Goal: Task Accomplishment & Management: Use online tool/utility

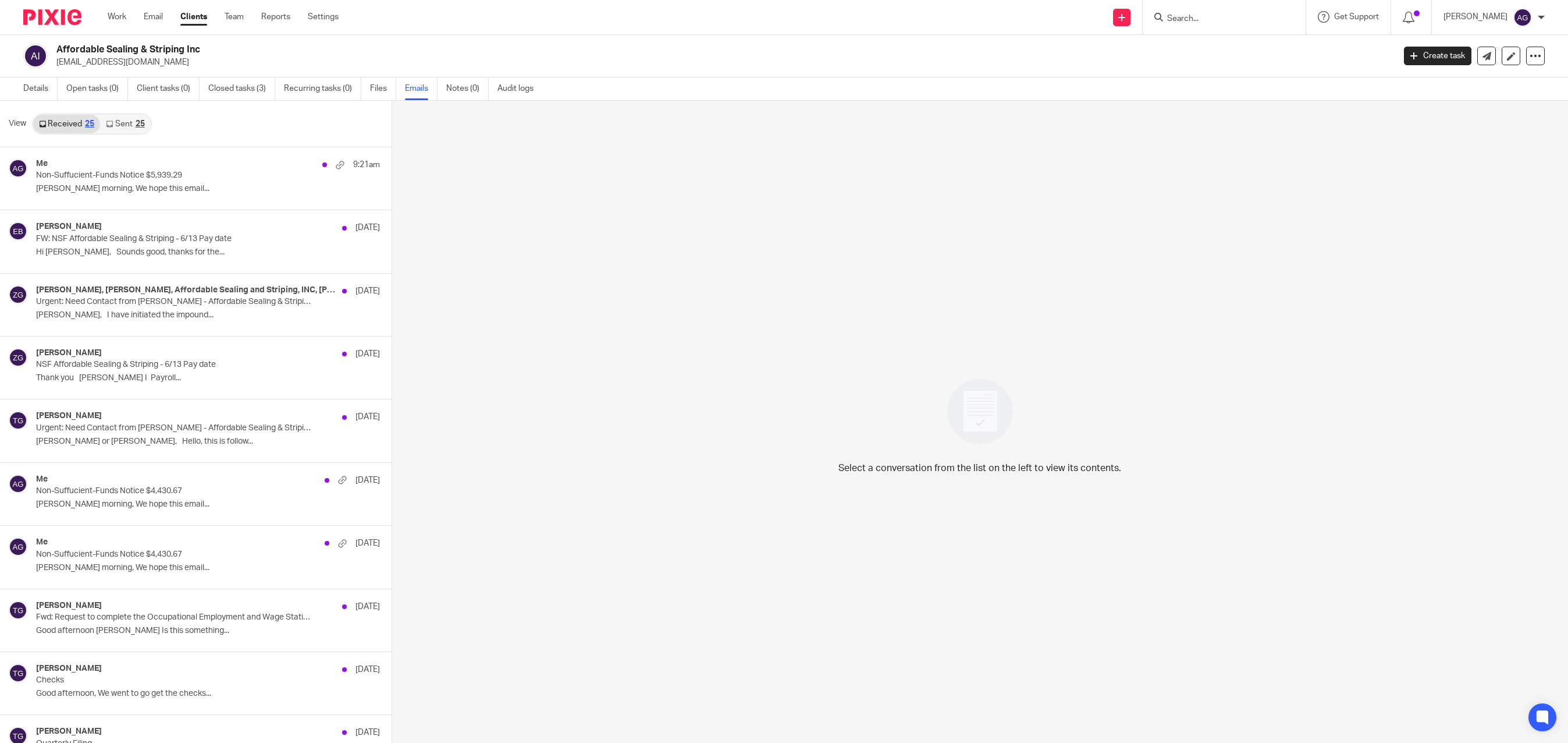
click at [1217, 20] on input "Search" at bounding box center [1218, 19] width 105 height 11
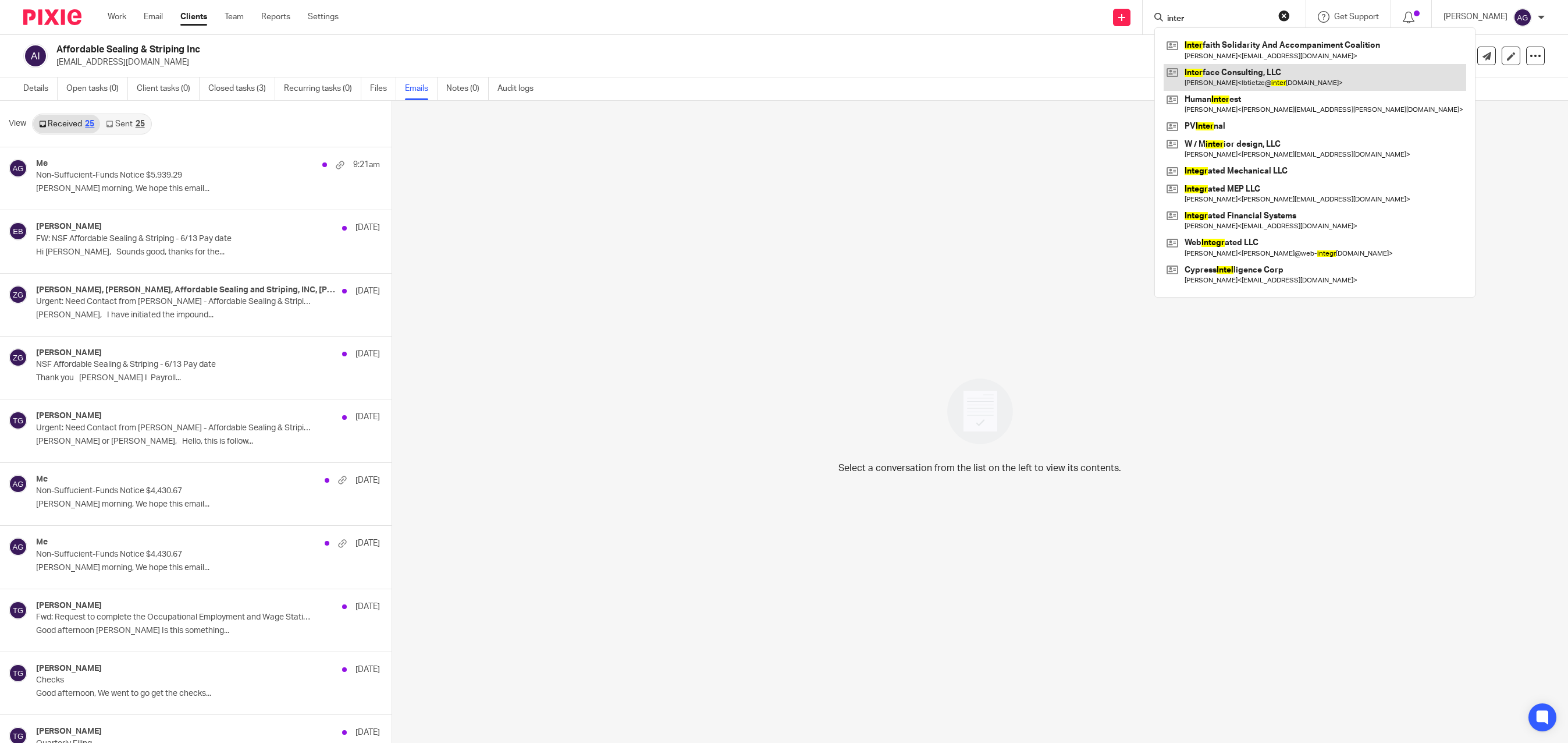
type input "inter"
drag, startPoint x: 1246, startPoint y: 69, endPoint x: 1228, endPoint y: 80, distance: 21.1
click at [1246, 69] on link at bounding box center [1315, 77] width 302 height 27
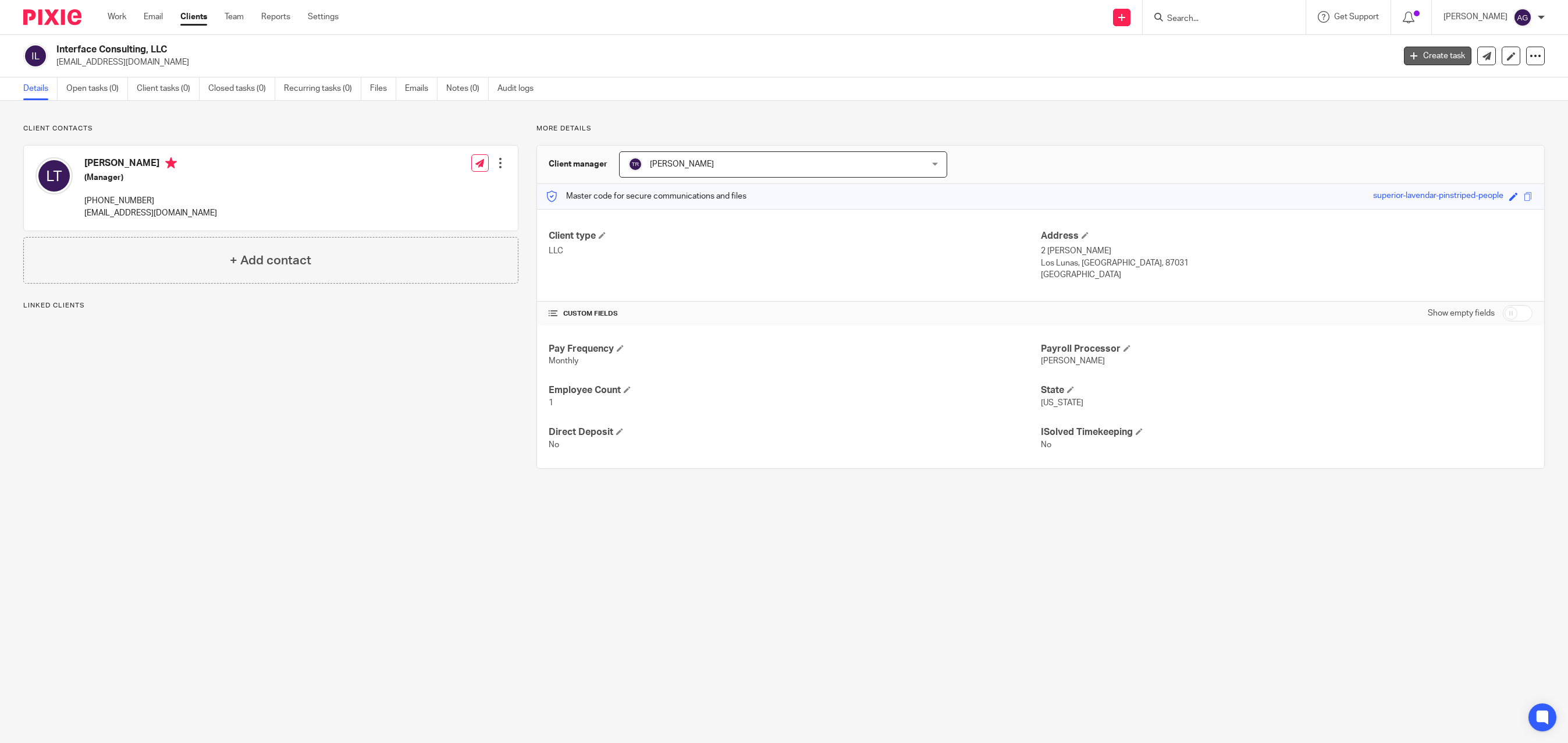
click at [1438, 57] on link "Create task" at bounding box center [1438, 56] width 67 height 19
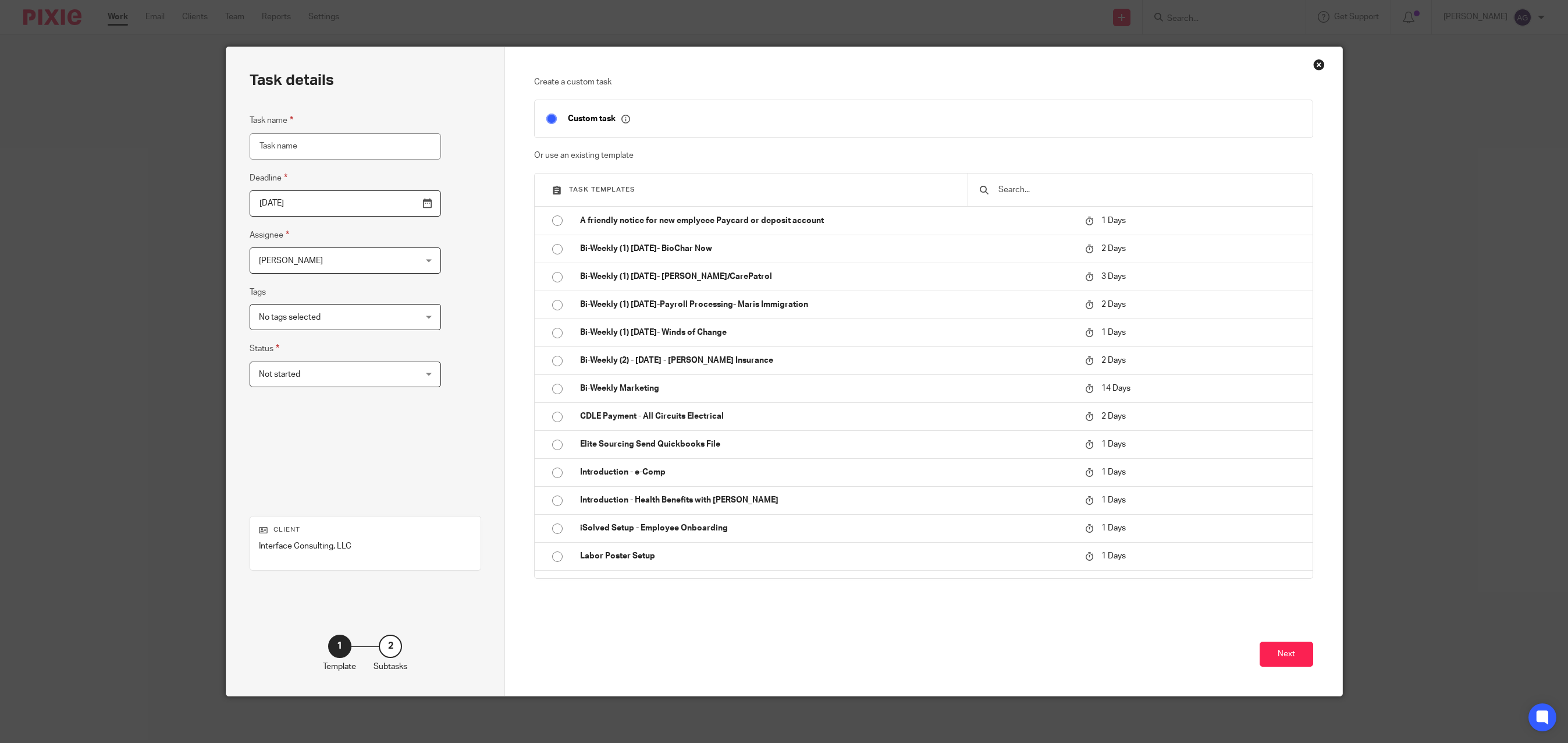
click at [1016, 189] on input "text" at bounding box center [1149, 190] width 303 height 13
type input "S"
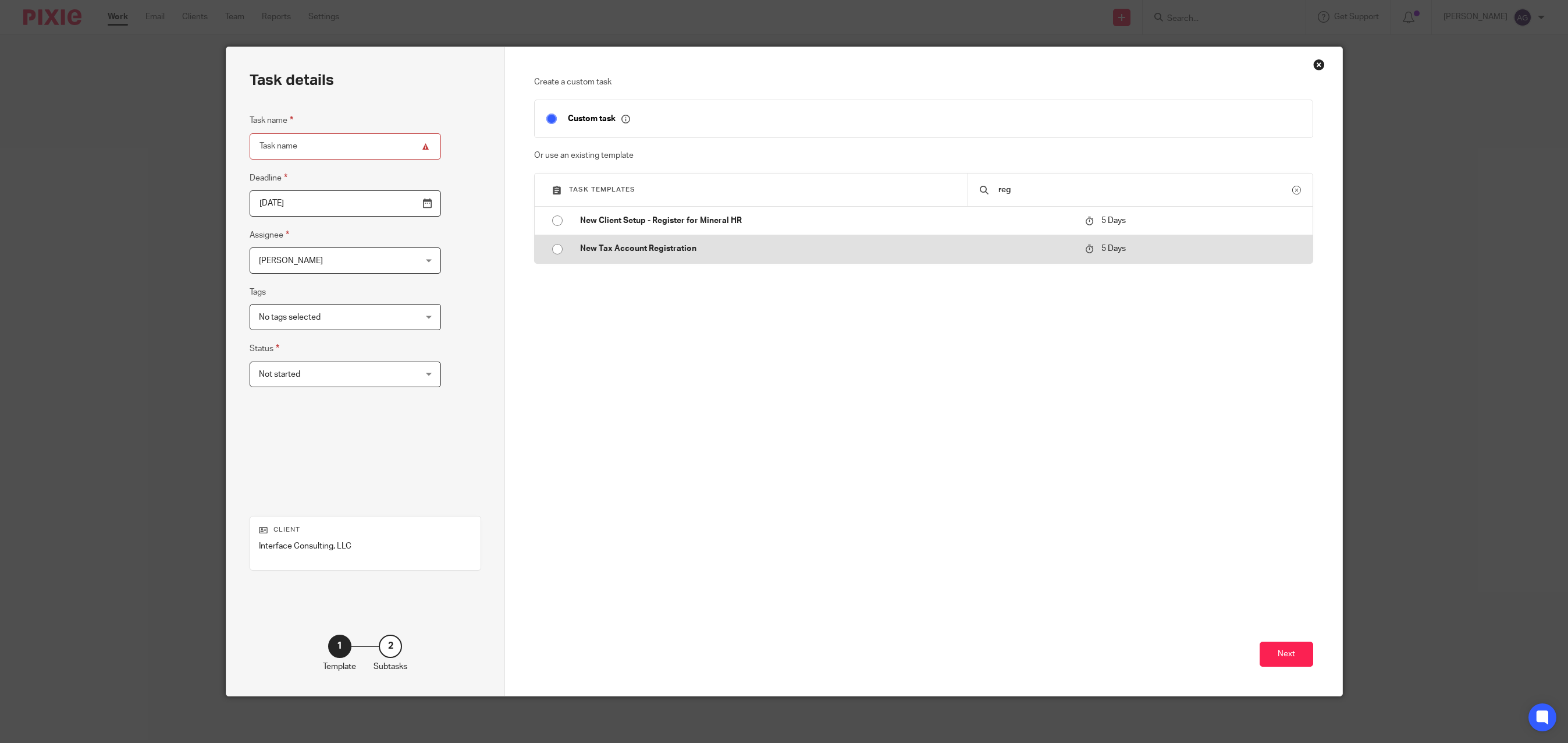
type input "reg"
click at [555, 248] on input "radio" at bounding box center [557, 248] width 22 height 22
type input "[DATE]"
type input "New Tax Account Registration"
checkbox input "false"
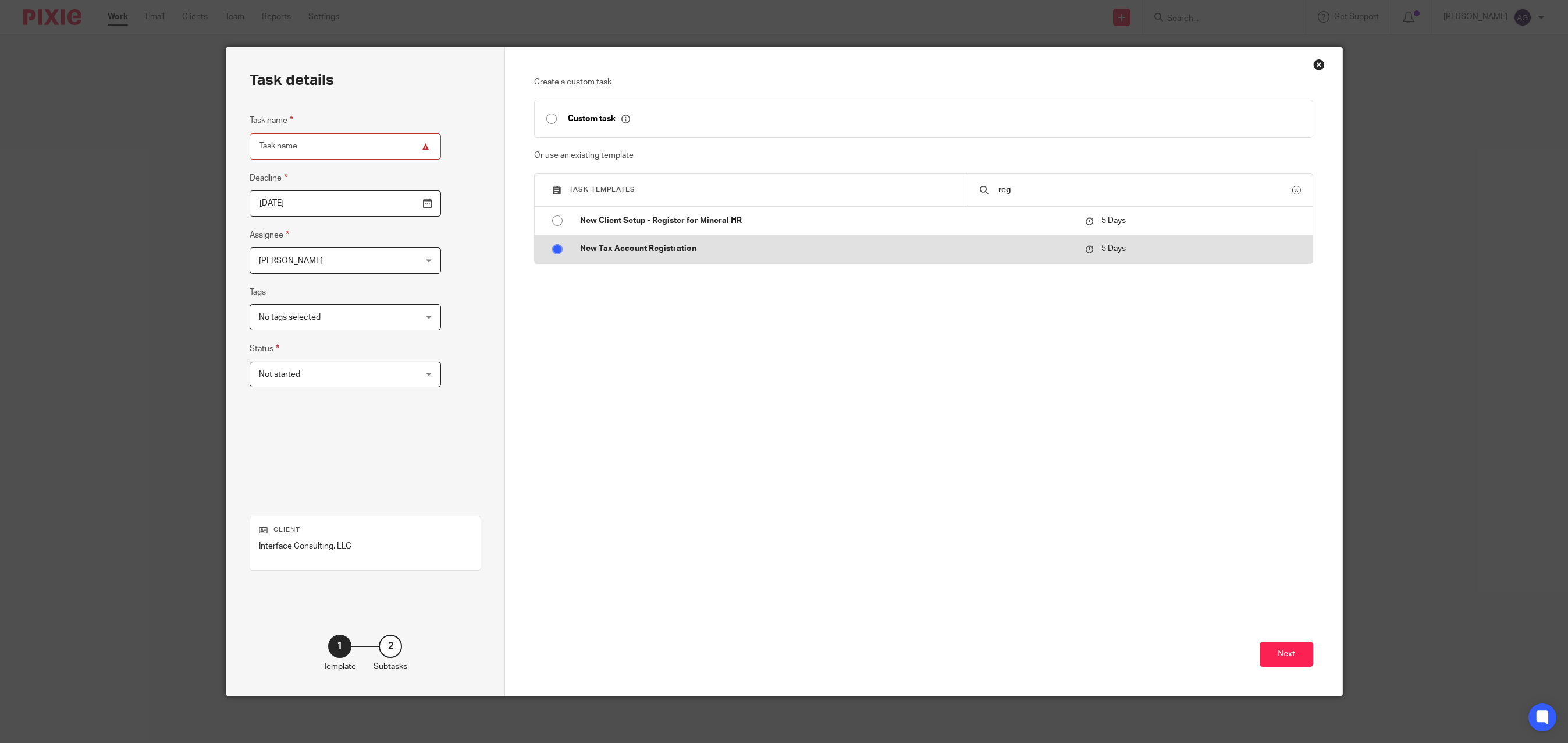
radio input "false"
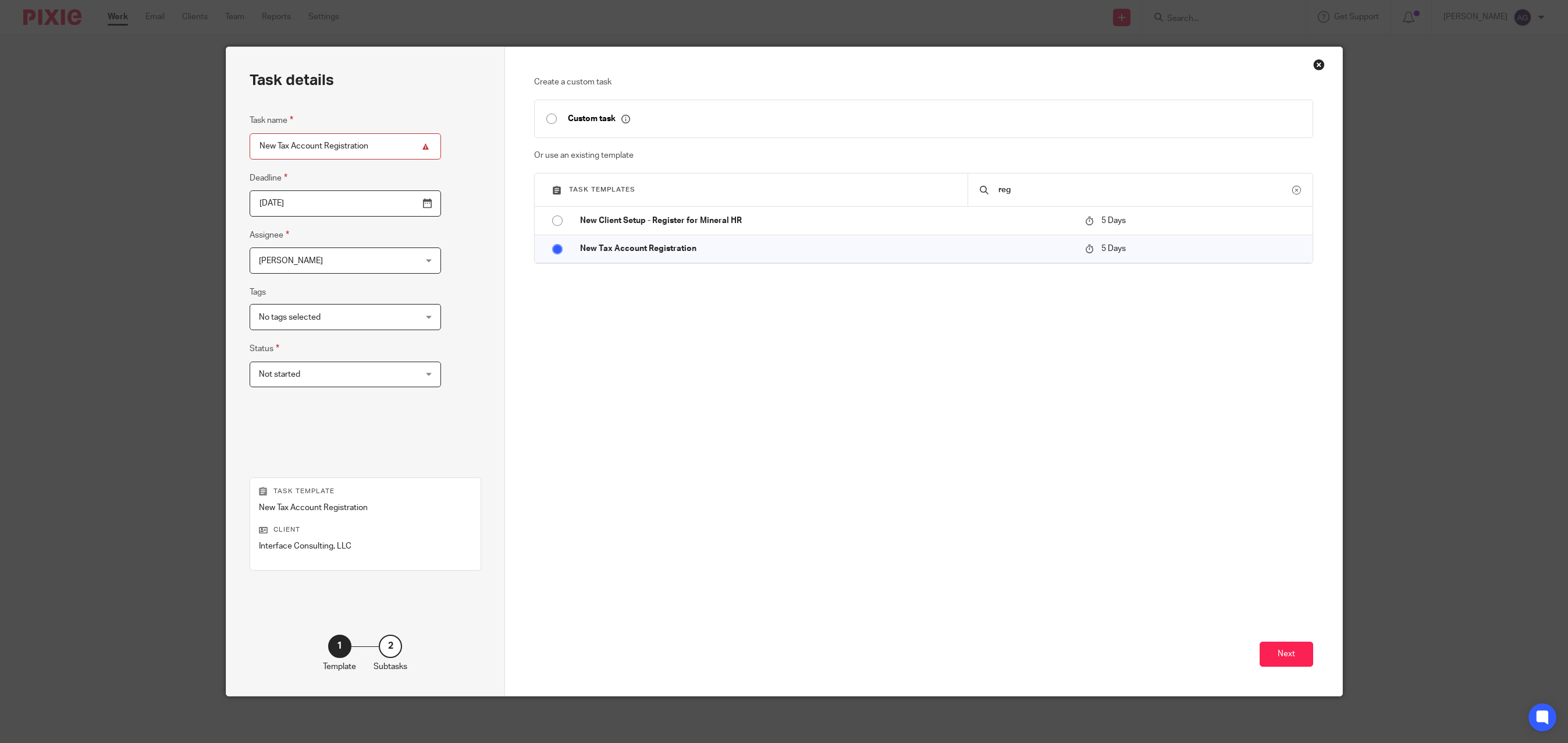
click at [372, 147] on input "New Tax Account Registration" at bounding box center [346, 147] width 192 height 26
type input "New Tax Account Registration - NM"
click at [331, 206] on input "[DATE]" at bounding box center [346, 203] width 192 height 26
type input "[DATE]"
click at [1290, 655] on button "Next" at bounding box center [1286, 654] width 53 height 25
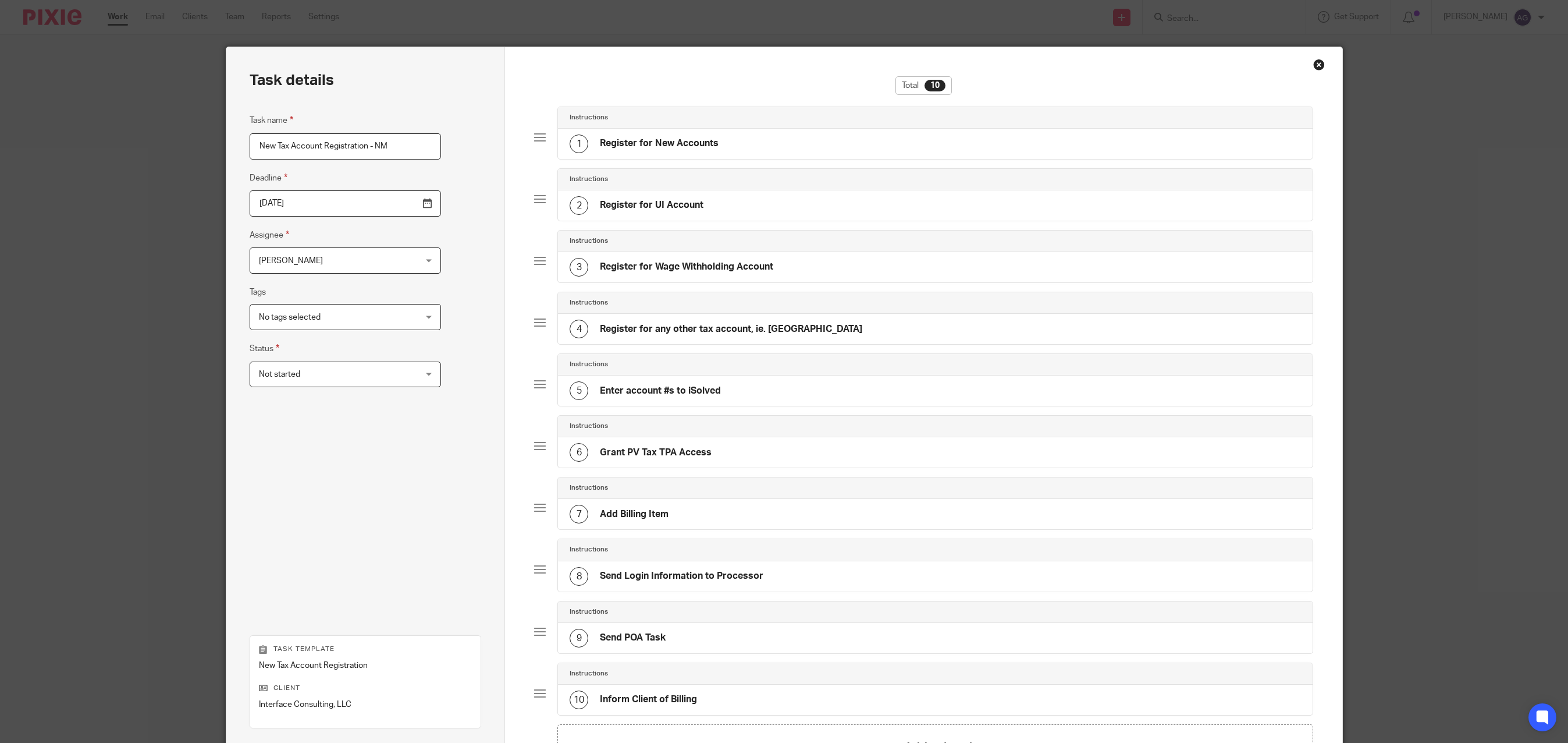
drag, startPoint x: 739, startPoint y: 135, endPoint x: 723, endPoint y: 171, distance: 39.4
click at [739, 135] on div "1 Register for New Accounts" at bounding box center [935, 144] width 755 height 30
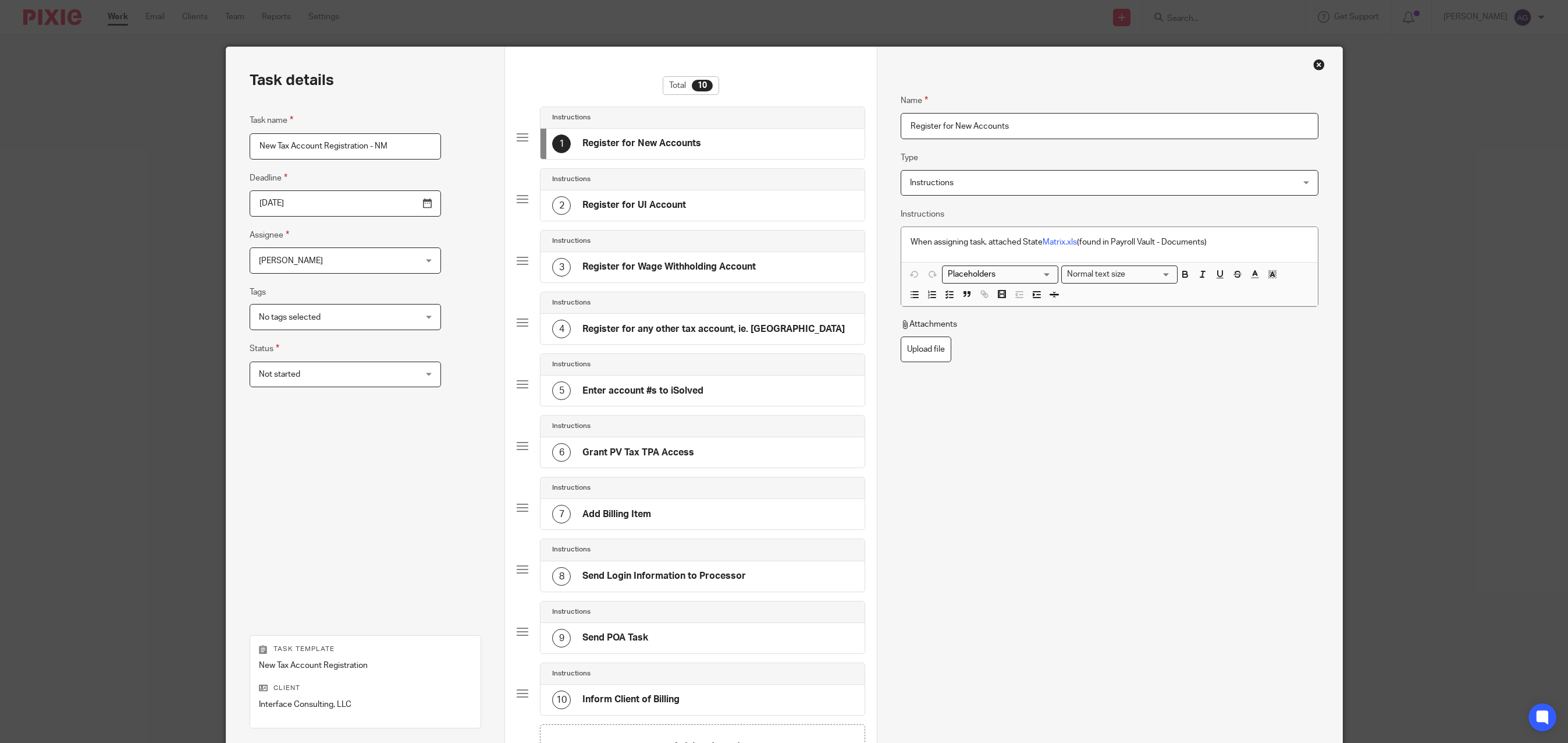
click at [621, 207] on h4 "Register for UI Account" at bounding box center [634, 205] width 103 height 12
click at [602, 269] on h4 "Register for Wage Withholding Account" at bounding box center [670, 267] width 174 height 12
click at [601, 326] on h4 "Register for any other tax account, ie. [GEOGRAPHIC_DATA]" at bounding box center [714, 329] width 262 height 12
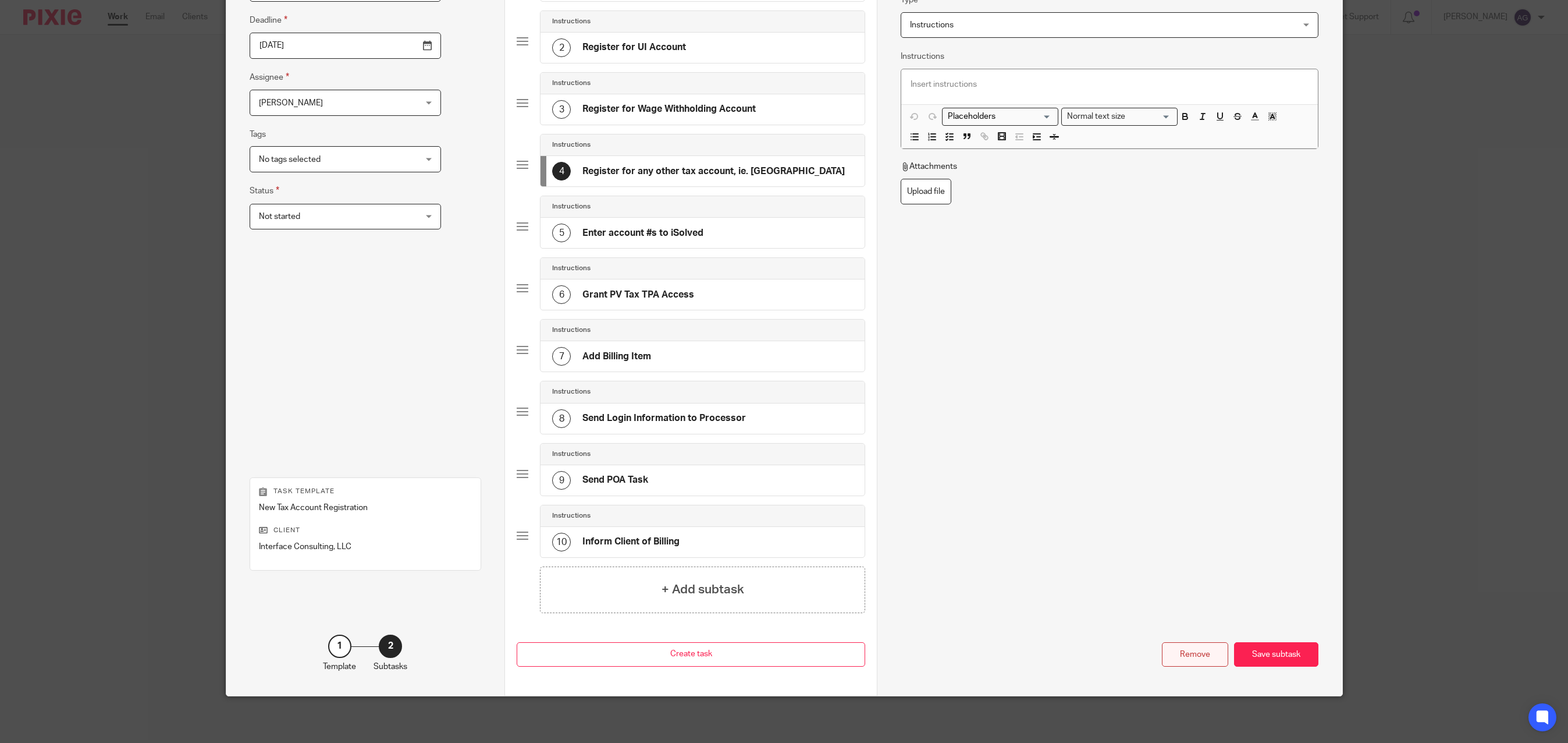
click at [1180, 642] on div "Remove" at bounding box center [1195, 654] width 66 height 25
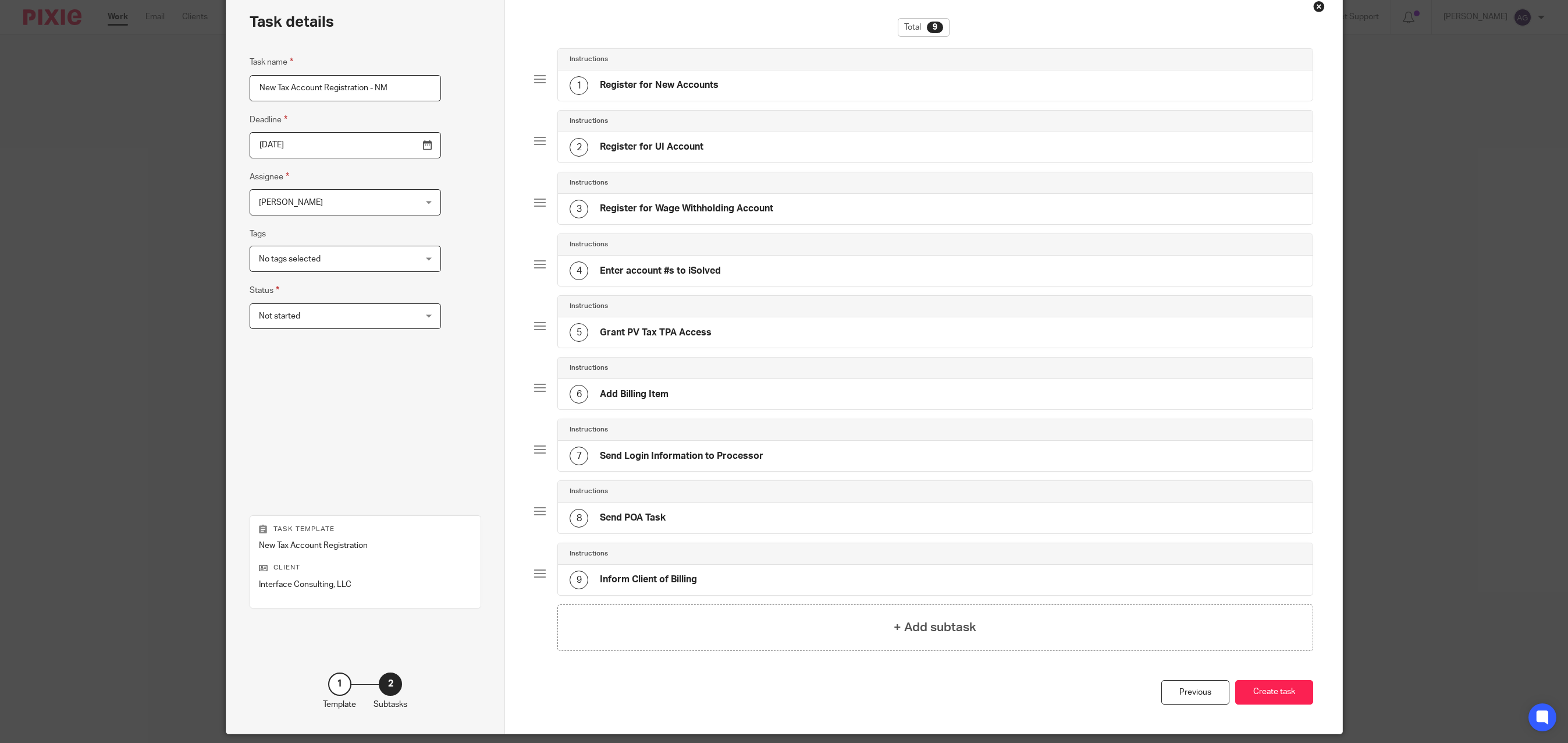
scroll to position [96, 0]
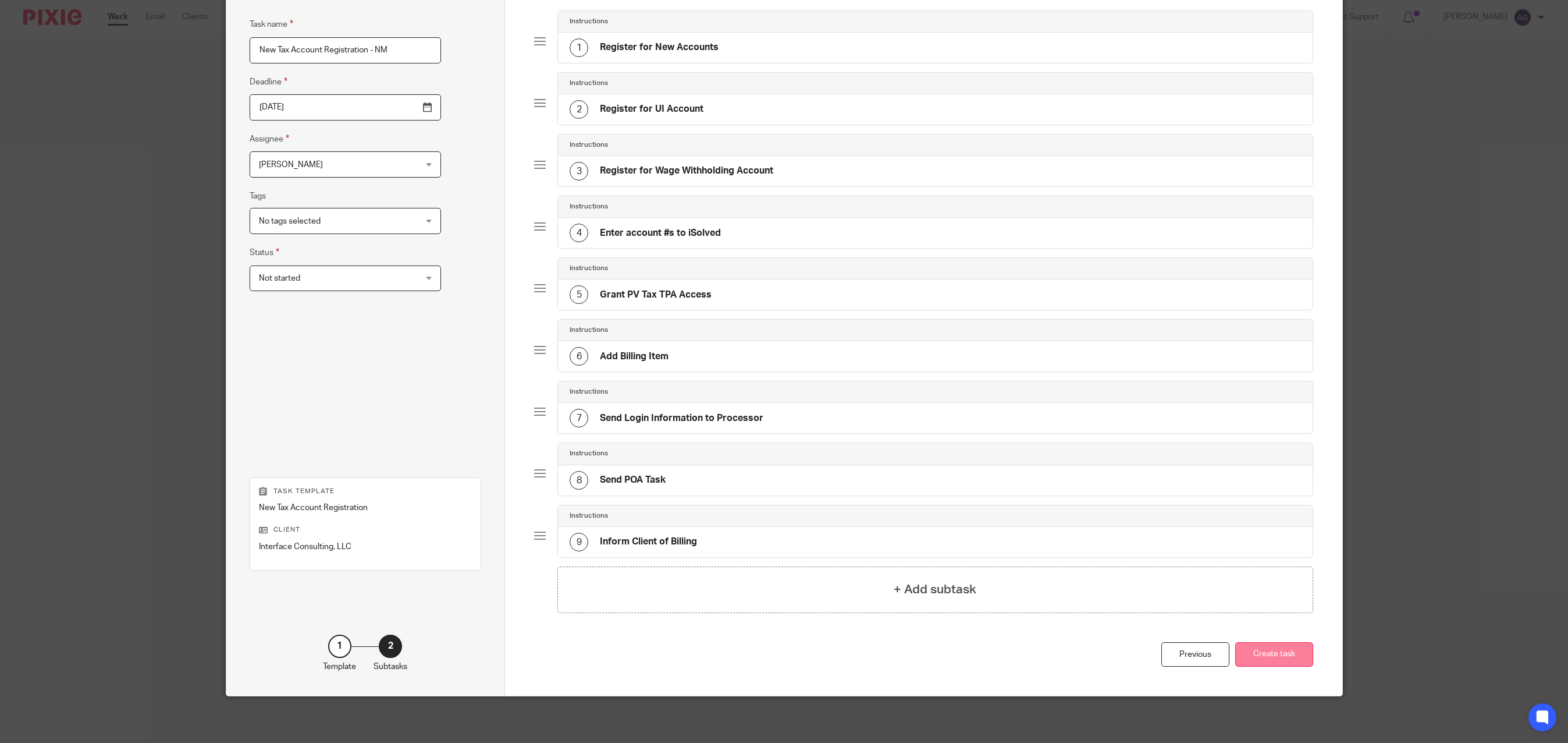
click at [1275, 659] on button "Create task" at bounding box center [1274, 654] width 78 height 25
